Goal: Information Seeking & Learning: Learn about a topic

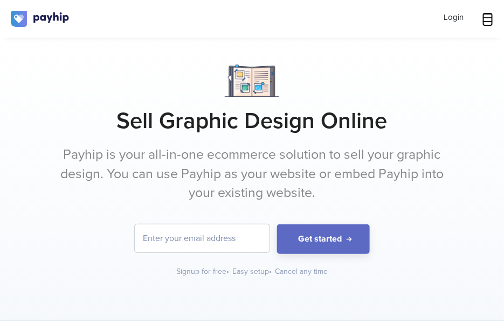
click at [487, 19] on icon at bounding box center [487, 17] width 11 height 11
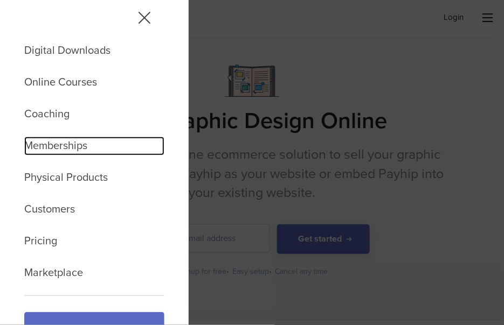
click at [50, 144] on link "Memberships" at bounding box center [94, 146] width 140 height 19
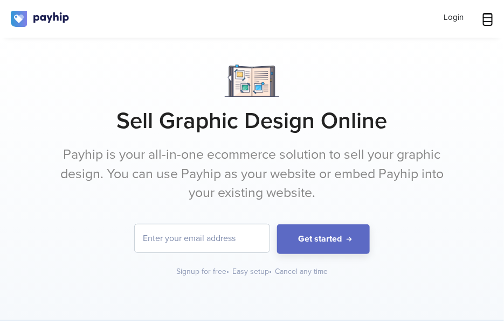
click at [484, 16] on icon at bounding box center [487, 17] width 11 height 11
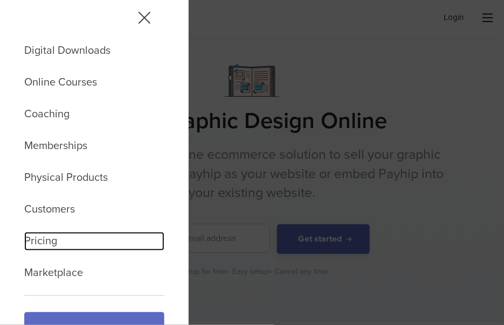
click at [44, 242] on link "Pricing" at bounding box center [94, 241] width 140 height 19
